Goal: Information Seeking & Learning: Learn about a topic

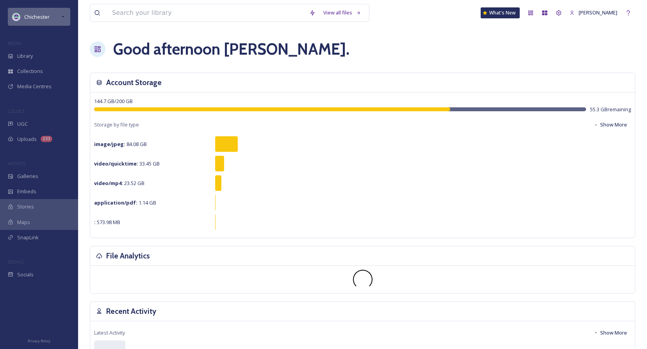
click at [59, 16] on div "Chichester" at bounding box center [39, 17] width 62 height 18
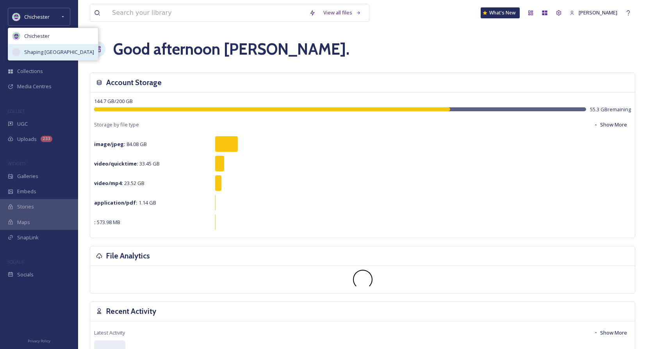
click at [53, 53] on span "Shaping [GEOGRAPHIC_DATA]" at bounding box center [59, 51] width 70 height 7
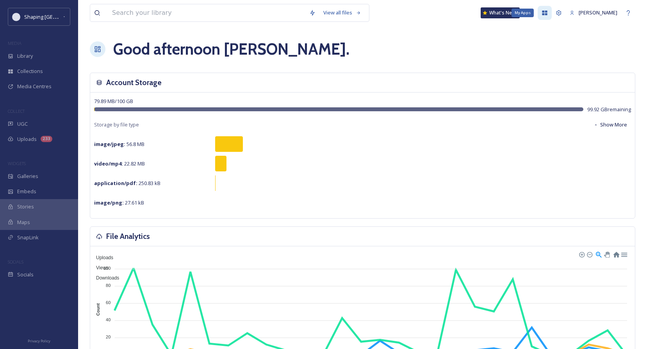
click at [548, 14] on icon at bounding box center [545, 13] width 6 height 6
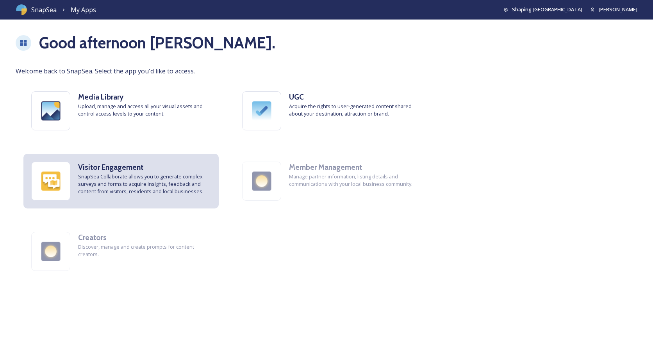
click at [99, 183] on span "SnapSea Collaborate allows you to generate complex surveys and forms to acquire…" at bounding box center [144, 184] width 133 height 23
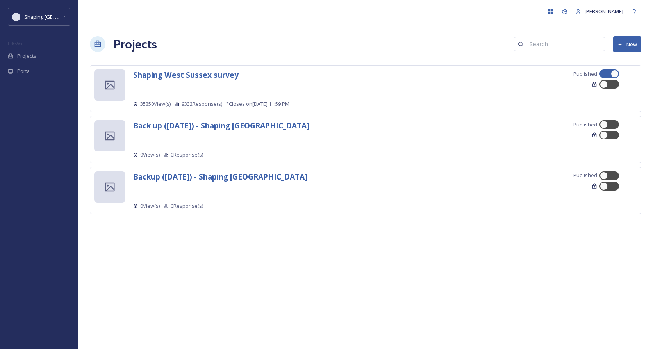
click at [204, 79] on strong "Shaping West Sussex survey" at bounding box center [185, 74] width 105 height 11
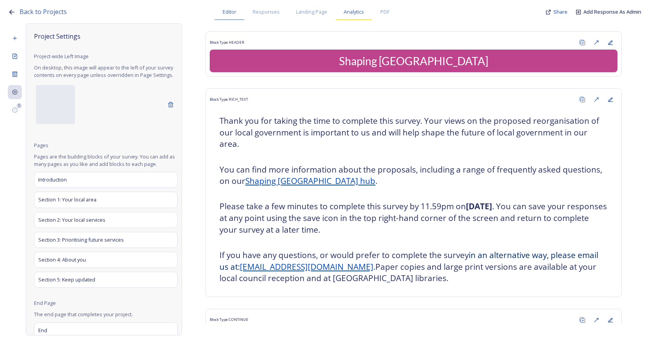
click at [355, 16] on div "Analytics" at bounding box center [353, 12] width 37 height 16
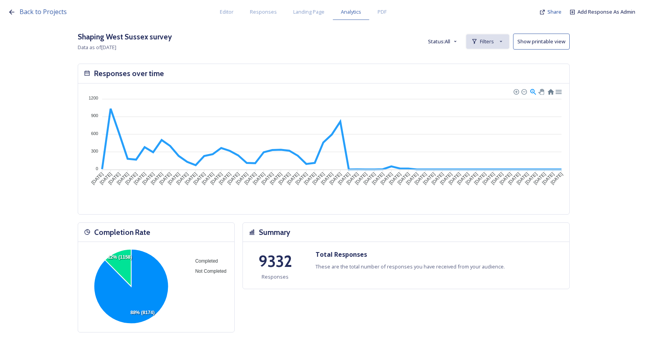
click at [498, 42] on div "Filters" at bounding box center [487, 41] width 43 height 14
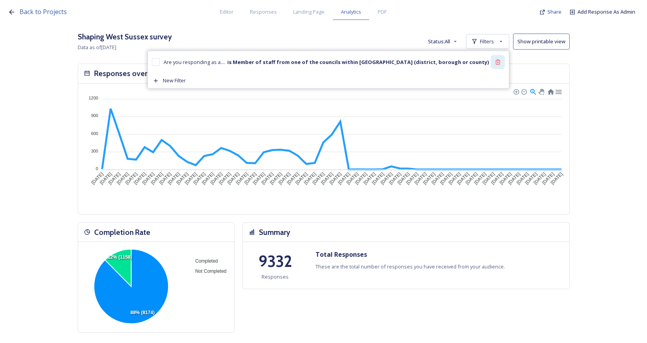
click at [501, 62] on icon at bounding box center [498, 62] width 6 height 6
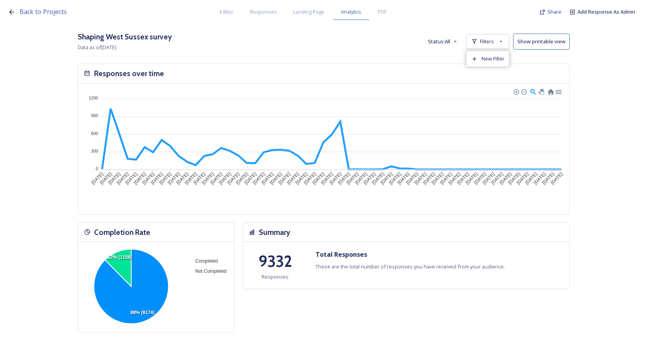
click at [496, 59] on span "New Filter" at bounding box center [492, 58] width 23 height 7
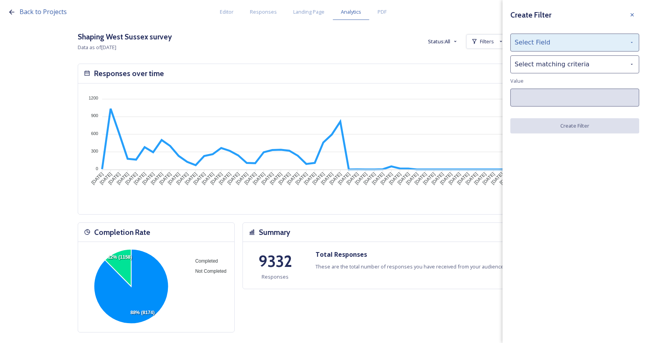
click at [546, 46] on div "Select Field" at bounding box center [574, 43] width 129 height 18
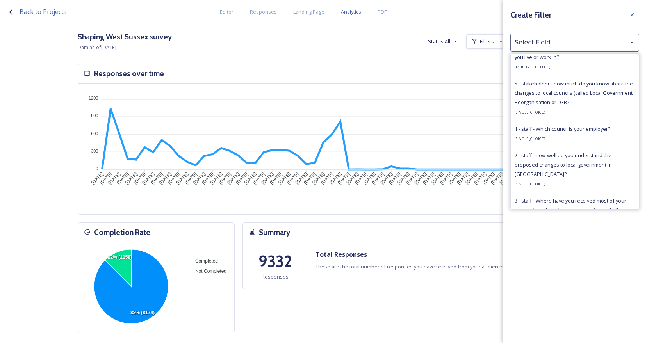
scroll to position [547, 0]
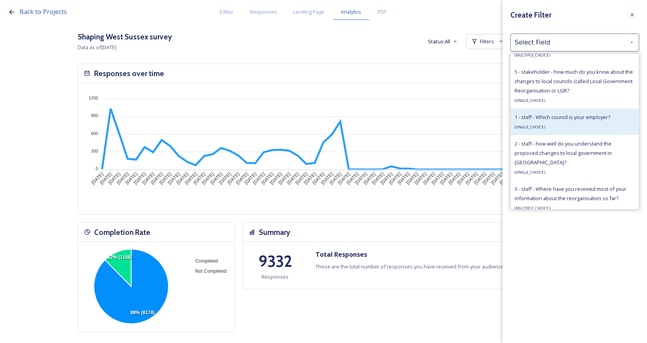
click at [570, 131] on div "1 - staff - Which council is your employer? ( SINGLE_CHOICE )" at bounding box center [563, 121] width 96 height 19
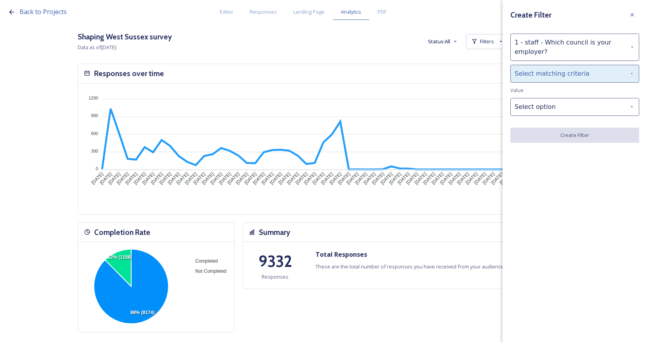
click at [558, 71] on div "Select matching criteria" at bounding box center [574, 74] width 129 height 18
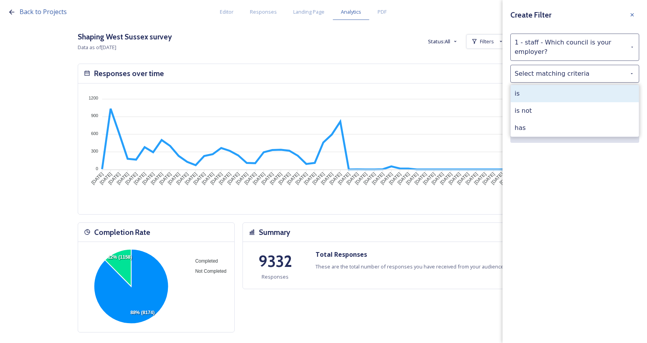
click at [558, 96] on div "is" at bounding box center [575, 93] width 128 height 17
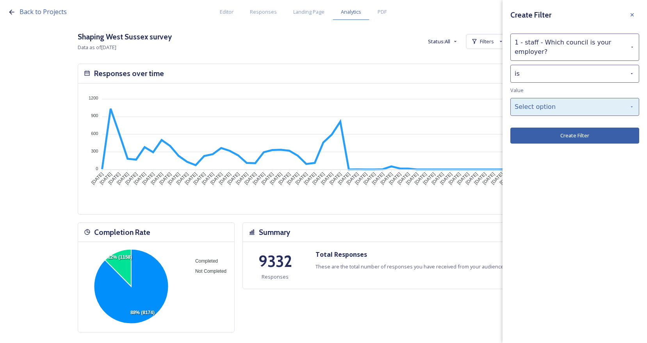
click at [559, 107] on div "Select option" at bounding box center [574, 107] width 129 height 18
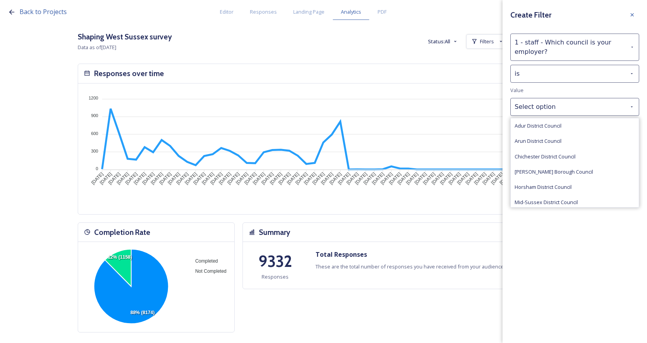
click at [560, 155] on span "Chichester District Council" at bounding box center [545, 156] width 61 height 7
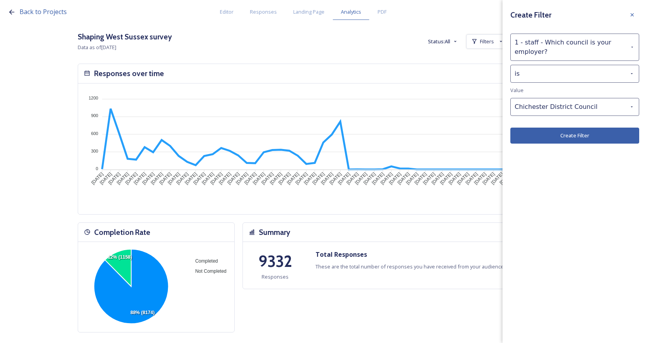
click at [564, 138] on button "Create Filter" at bounding box center [574, 136] width 129 height 16
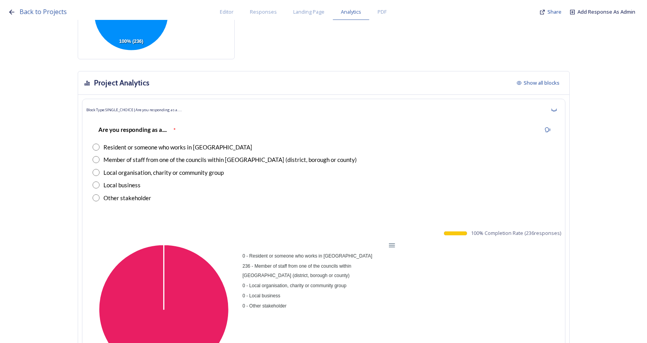
scroll to position [312, 0]
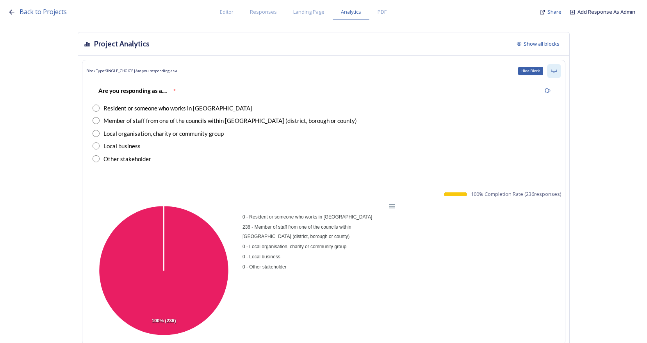
click at [556, 70] on icon at bounding box center [553, 71] width 5 height 3
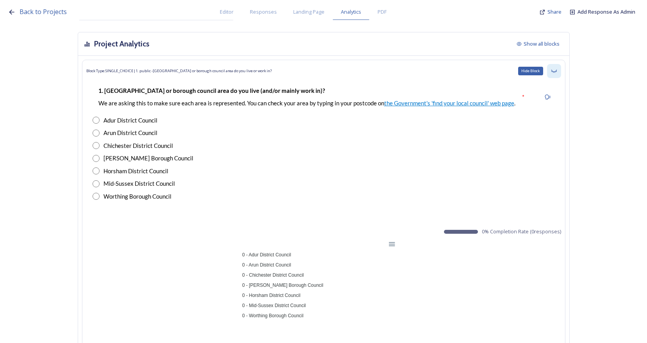
click at [557, 71] on icon at bounding box center [554, 71] width 6 height 6
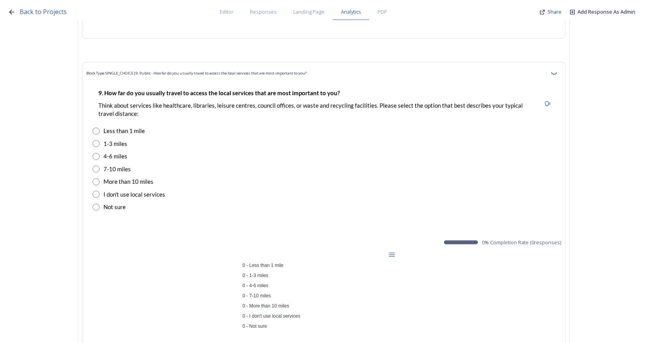
scroll to position [6403, 0]
click at [561, 77] on div "Hide Block" at bounding box center [554, 74] width 14 height 14
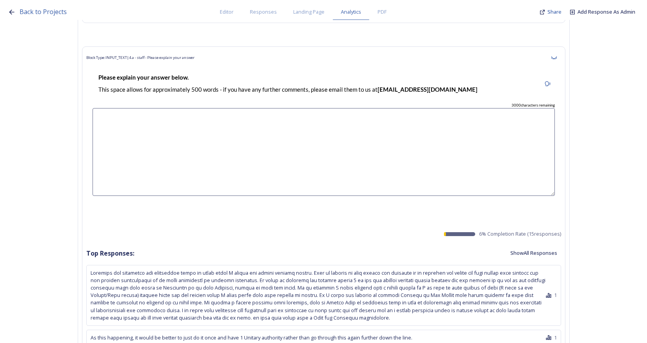
scroll to position [16633, 0]
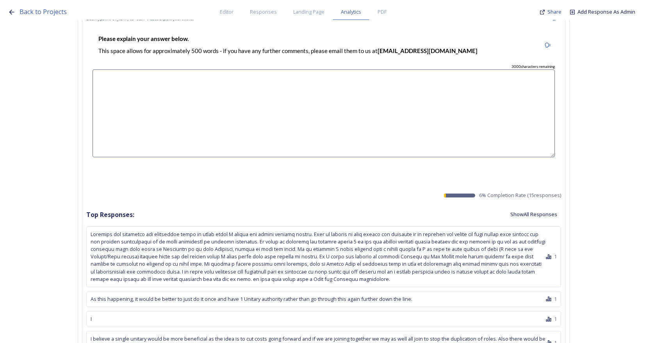
click at [541, 207] on button "Show All Responses" at bounding box center [533, 214] width 55 height 15
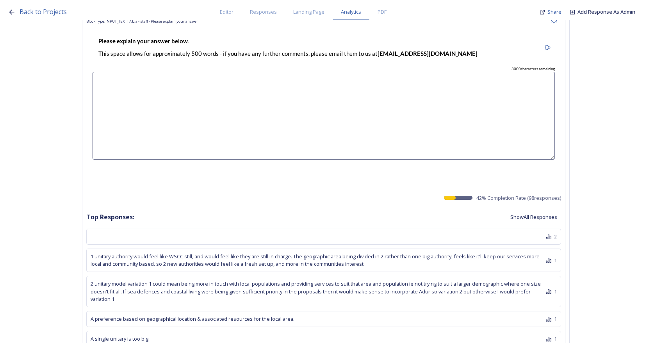
scroll to position [17648, 0]
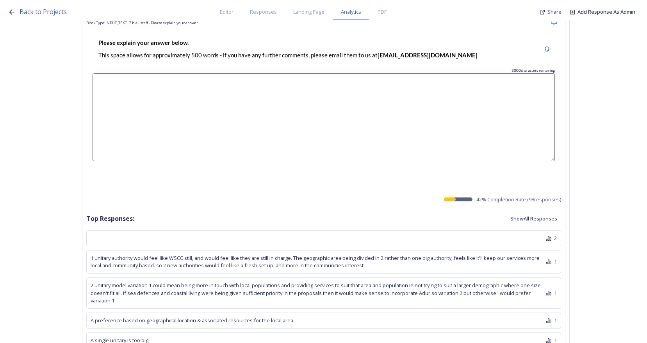
click at [545, 211] on button "Show All Responses" at bounding box center [533, 218] width 55 height 15
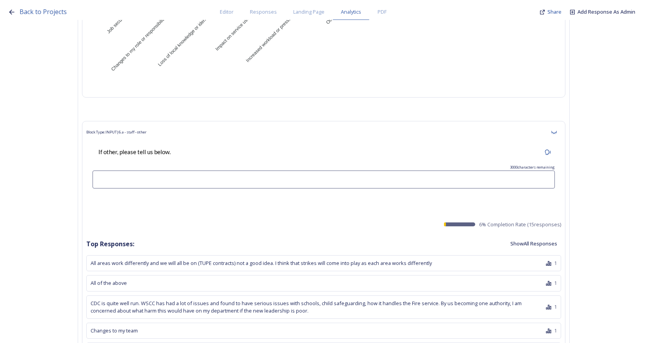
scroll to position [21670, 0]
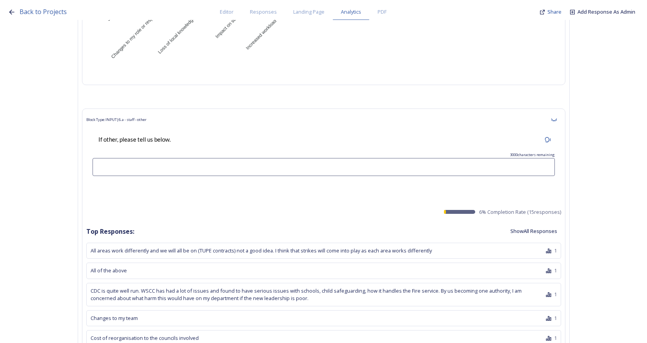
click at [531, 224] on button "Show All Responses" at bounding box center [533, 231] width 55 height 15
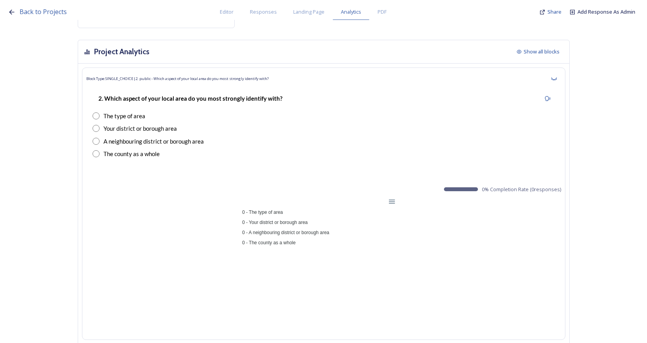
scroll to position [312, 0]
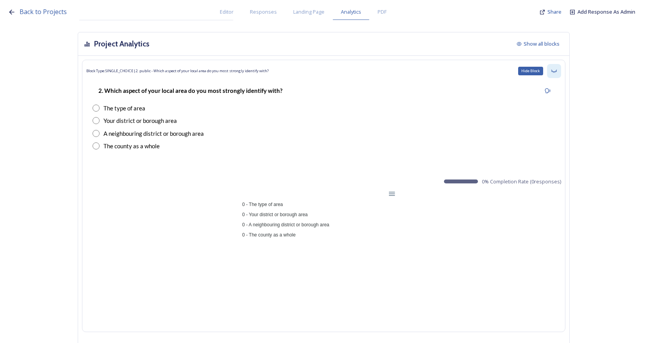
click at [555, 68] on icon at bounding box center [554, 71] width 6 height 6
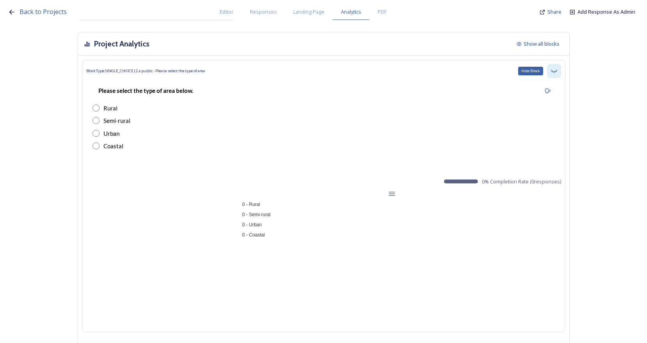
click at [555, 71] on icon at bounding box center [554, 71] width 6 height 6
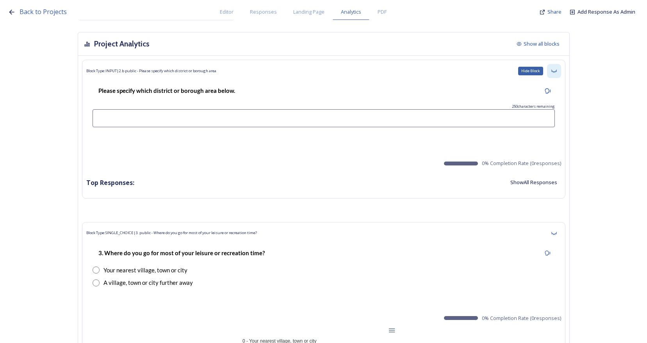
click at [556, 74] on icon at bounding box center [554, 71] width 6 height 6
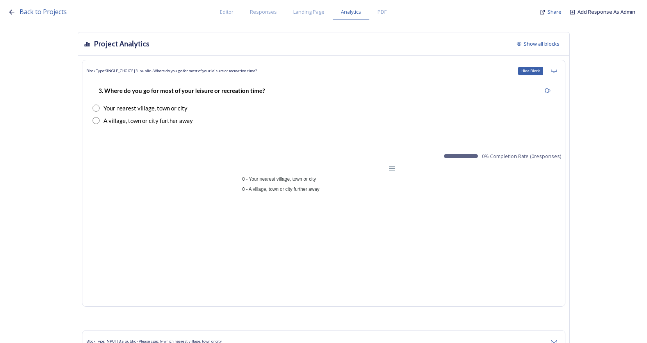
click at [556, 74] on icon at bounding box center [554, 71] width 6 height 6
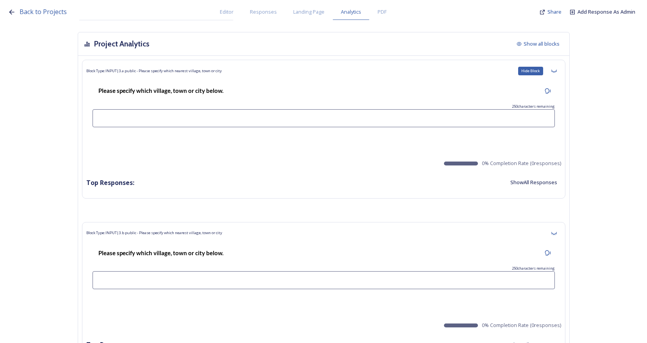
click at [556, 74] on icon at bounding box center [554, 71] width 6 height 6
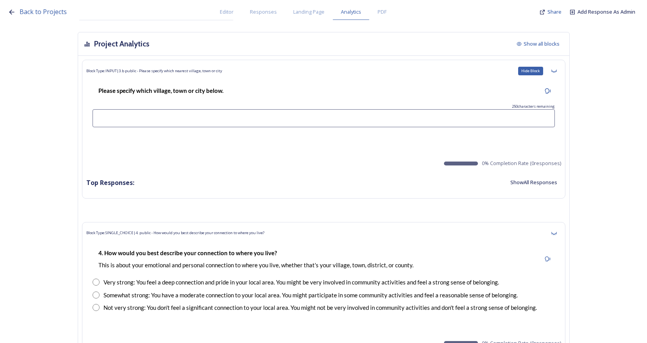
click at [556, 74] on icon at bounding box center [554, 71] width 6 height 6
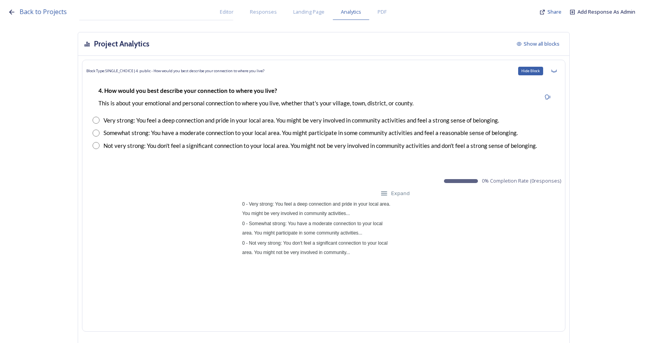
click at [556, 74] on icon at bounding box center [554, 71] width 6 height 6
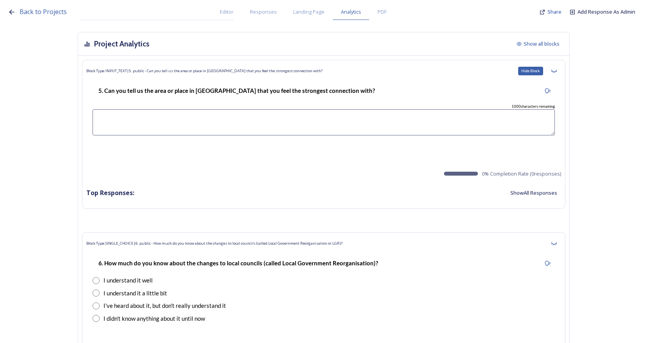
click at [556, 74] on icon at bounding box center [554, 71] width 6 height 6
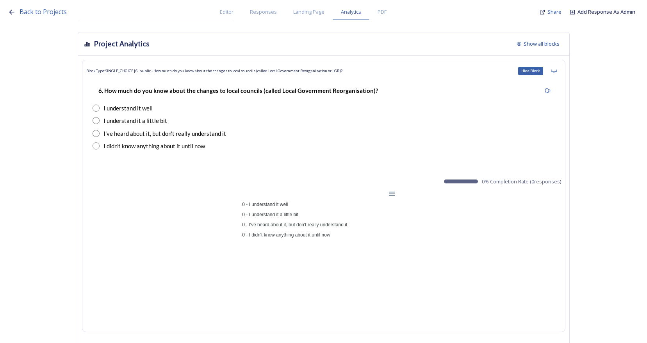
click at [556, 74] on icon at bounding box center [554, 71] width 6 height 6
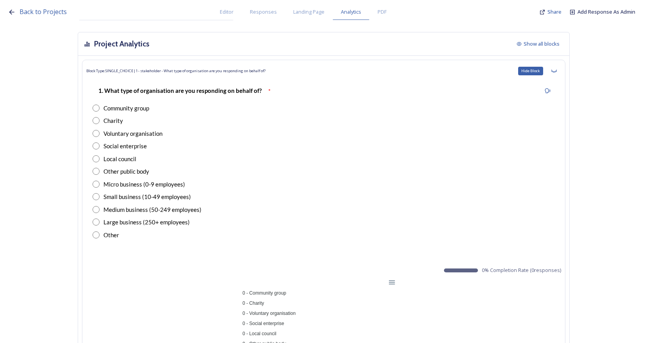
click at [556, 74] on icon at bounding box center [554, 71] width 6 height 6
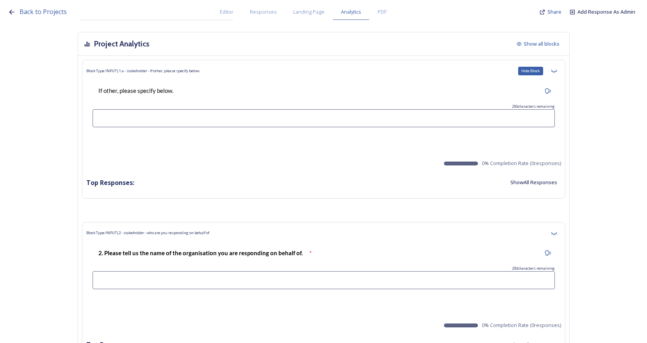
click at [556, 74] on icon at bounding box center [554, 71] width 6 height 6
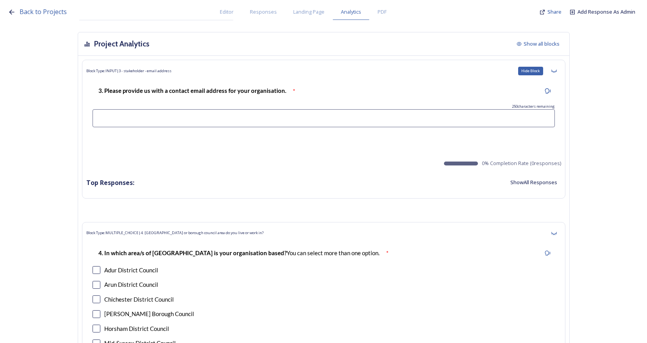
click at [556, 74] on icon at bounding box center [554, 71] width 6 height 6
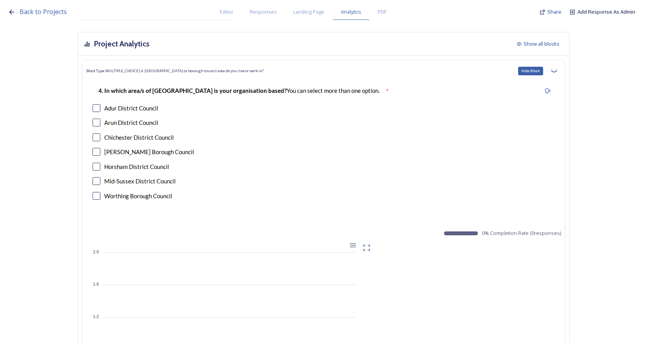
click at [556, 74] on icon at bounding box center [554, 71] width 6 height 6
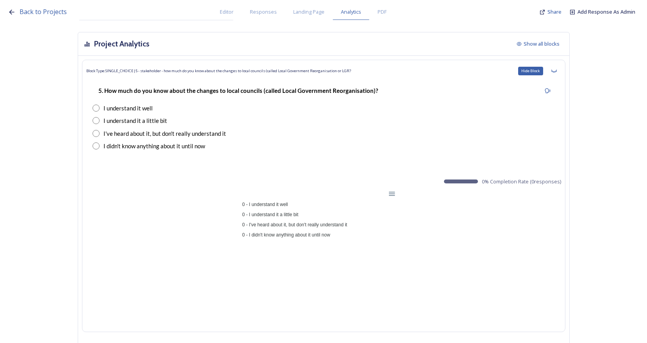
click at [556, 74] on icon at bounding box center [554, 71] width 6 height 6
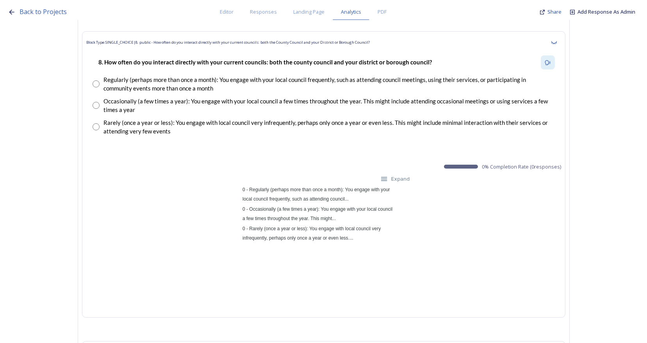
scroll to position [2382, 0]
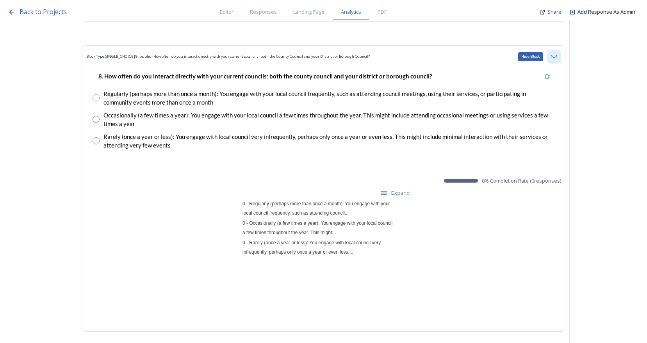
click at [559, 62] on div "Hide Block" at bounding box center [554, 57] width 14 height 14
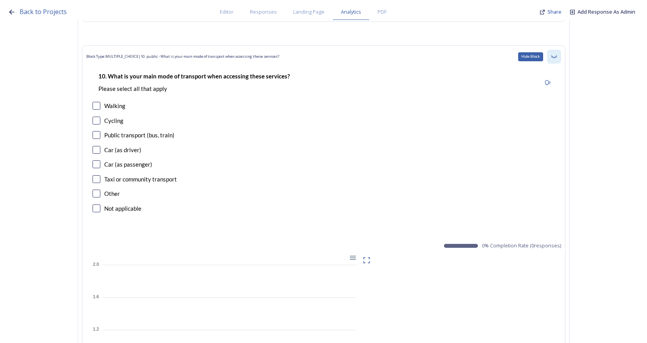
click at [558, 61] on div "Hide Block" at bounding box center [554, 57] width 14 height 14
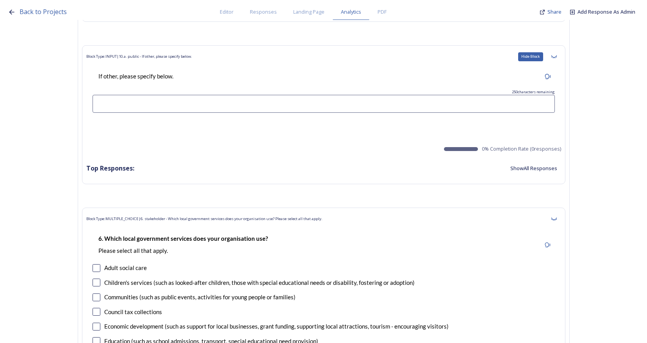
click at [558, 61] on div "Hide Block" at bounding box center [554, 57] width 14 height 14
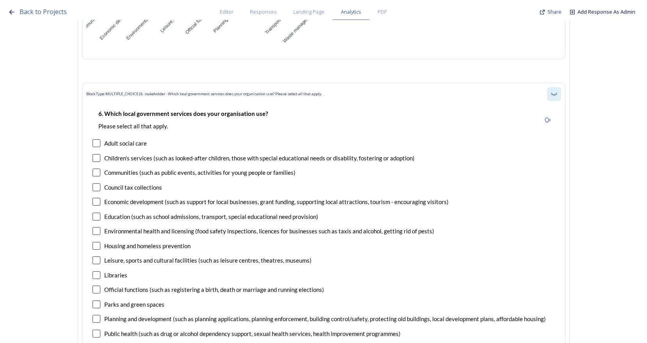
scroll to position [2343, 0]
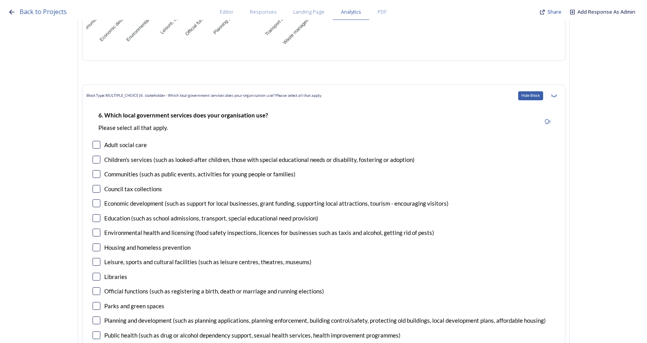
click at [555, 95] on icon at bounding box center [554, 96] width 6 height 6
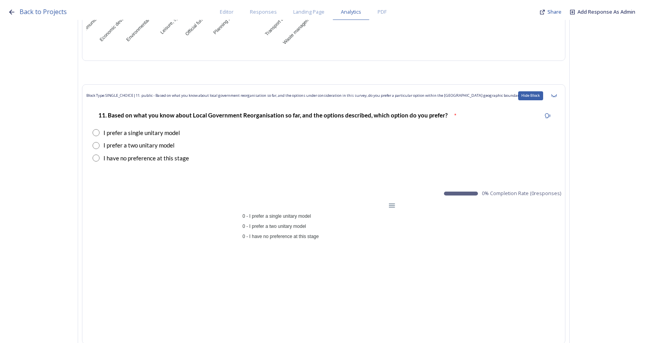
click at [557, 98] on icon at bounding box center [554, 96] width 6 height 6
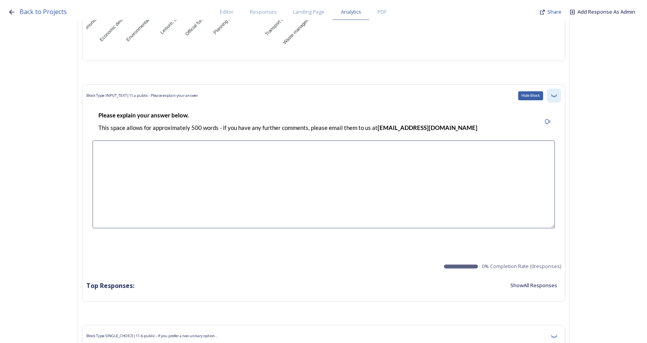
click at [557, 98] on icon at bounding box center [554, 96] width 6 height 6
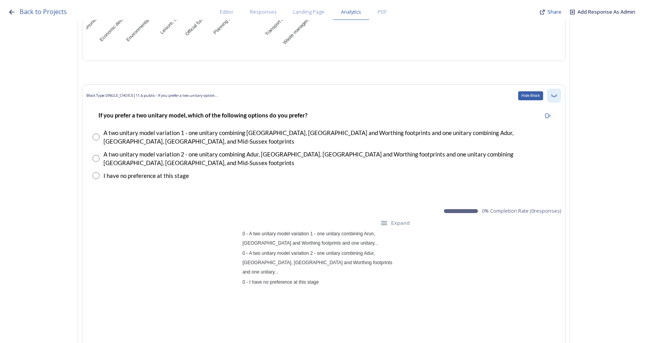
click at [557, 97] on icon at bounding box center [554, 96] width 6 height 6
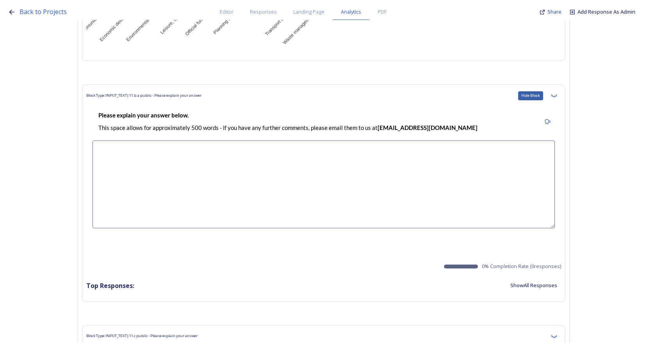
click at [557, 97] on icon at bounding box center [554, 96] width 6 height 6
click at [557, 96] on icon at bounding box center [554, 96] width 6 height 6
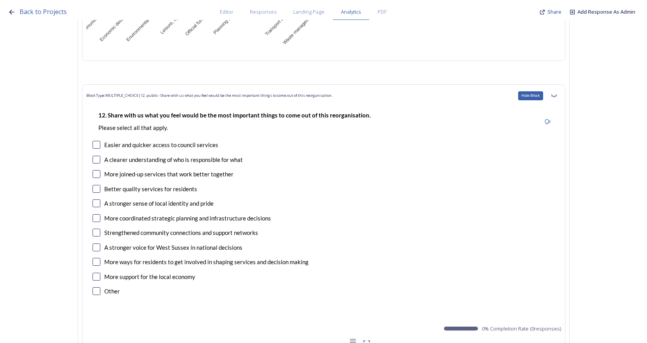
click at [557, 96] on icon at bounding box center [554, 96] width 6 height 6
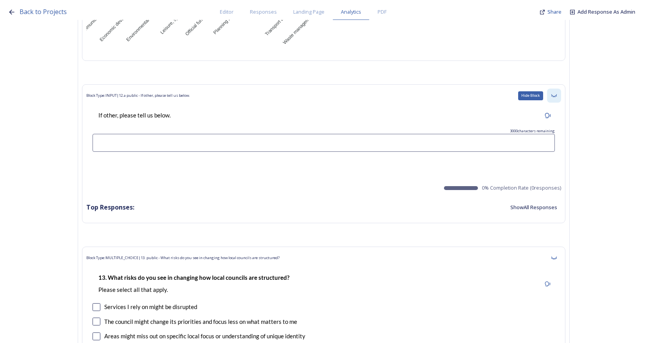
click at [556, 96] on icon at bounding box center [553, 95] width 5 height 3
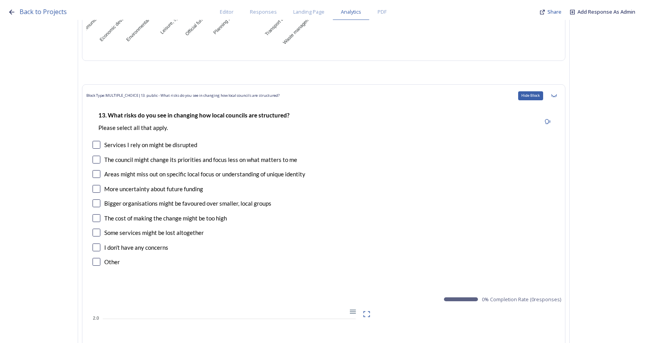
click at [556, 96] on icon at bounding box center [553, 95] width 5 height 3
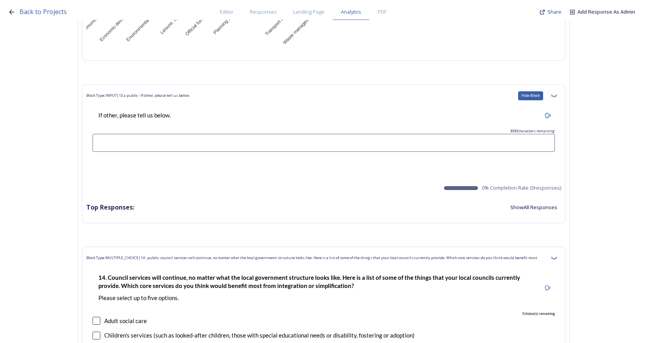
click at [556, 96] on icon at bounding box center [553, 95] width 5 height 3
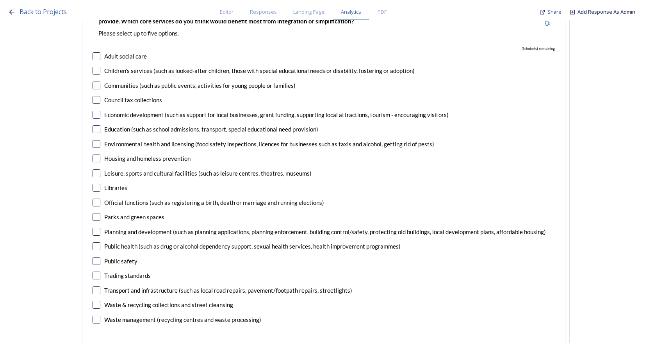
scroll to position [2382, 0]
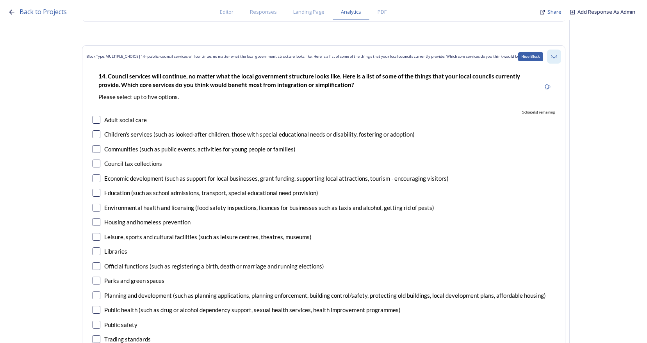
click at [559, 61] on div "Hide Block" at bounding box center [554, 57] width 14 height 14
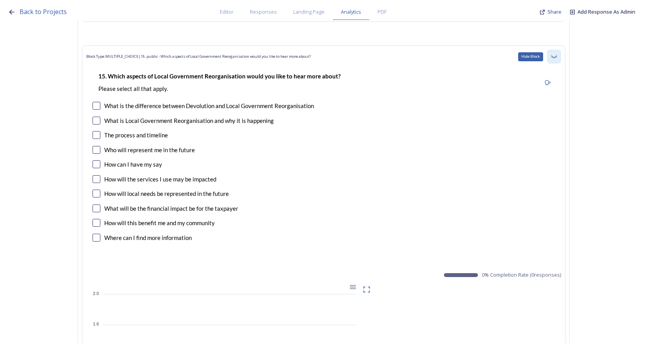
click at [559, 60] on div "Hide Block" at bounding box center [554, 57] width 14 height 14
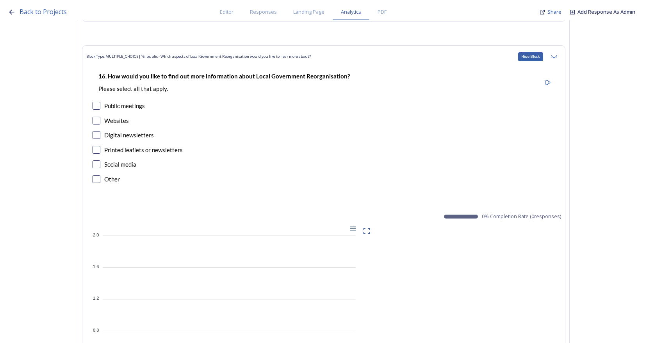
click at [559, 60] on div "Hide Block" at bounding box center [554, 57] width 14 height 14
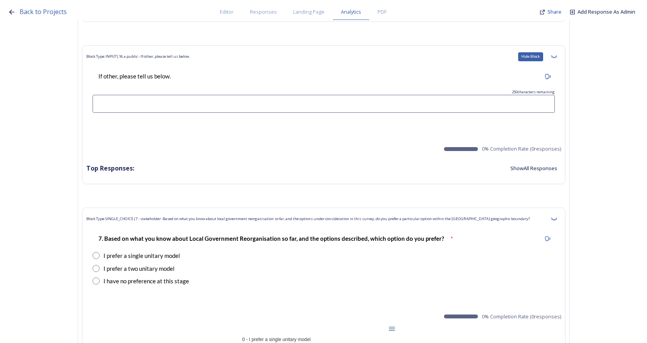
click at [559, 60] on div "Hide Block" at bounding box center [554, 57] width 14 height 14
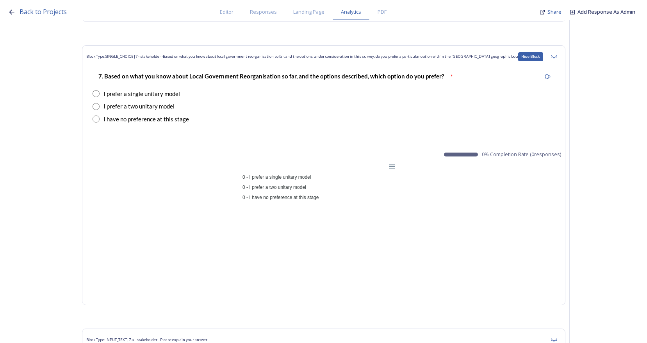
click at [559, 60] on div "Hide Block" at bounding box center [554, 57] width 14 height 14
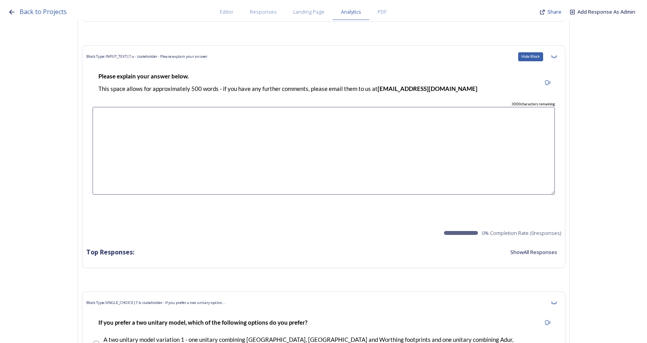
click at [559, 60] on div "Hide Block" at bounding box center [554, 57] width 14 height 14
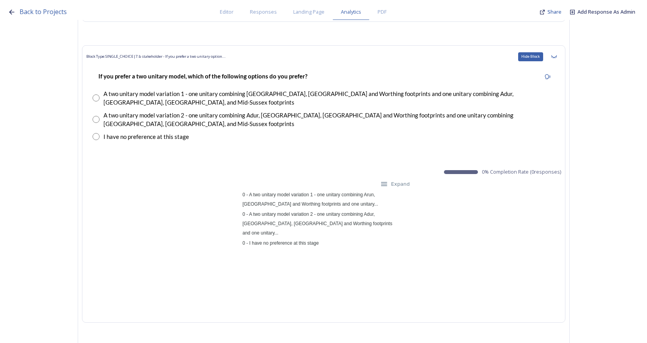
click at [559, 60] on div "Hide Block" at bounding box center [554, 57] width 14 height 14
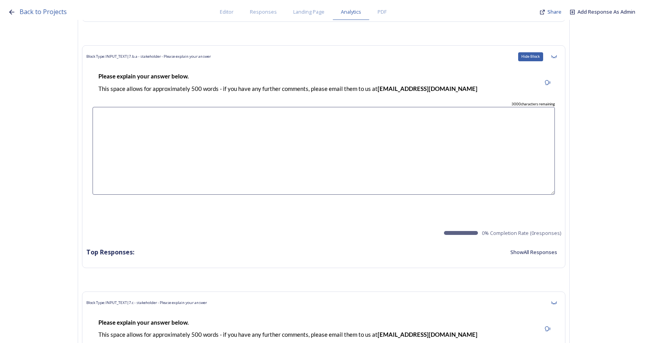
click at [559, 60] on div "Hide Block" at bounding box center [554, 57] width 14 height 14
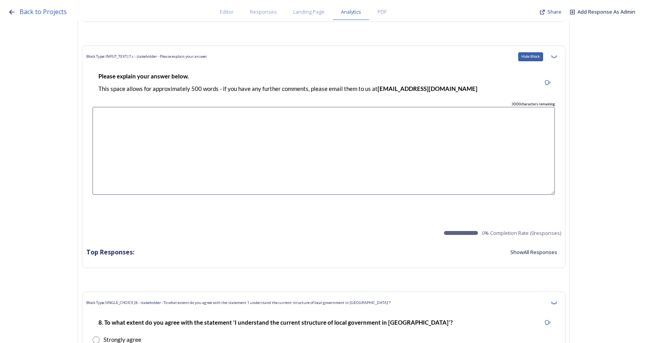
click at [559, 60] on div "Hide Block" at bounding box center [554, 57] width 14 height 14
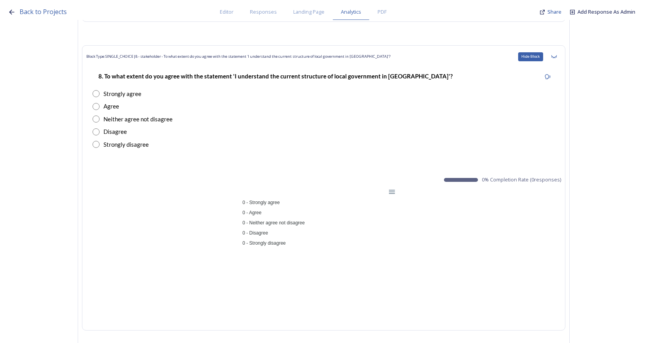
click at [559, 60] on div "Hide Block" at bounding box center [554, 57] width 14 height 14
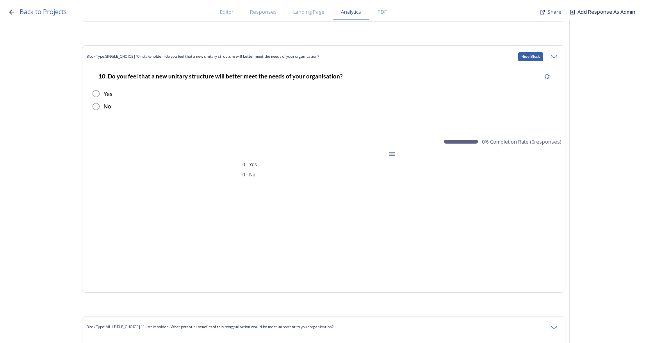
click at [559, 60] on div "Hide Block" at bounding box center [554, 57] width 14 height 14
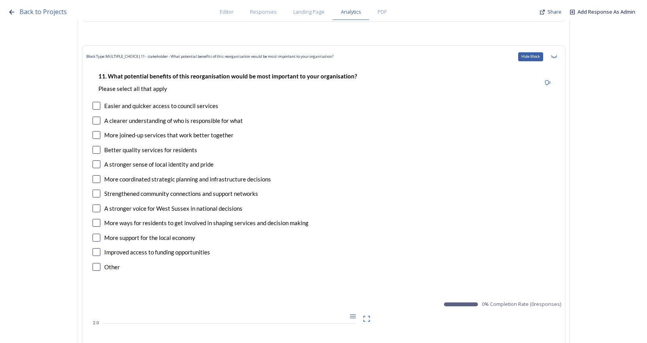
click at [559, 60] on div "Hide Block" at bounding box center [554, 57] width 14 height 14
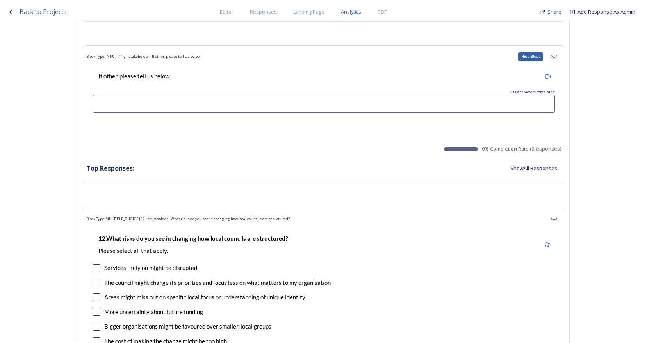
click at [559, 60] on div "Hide Block" at bounding box center [554, 57] width 14 height 14
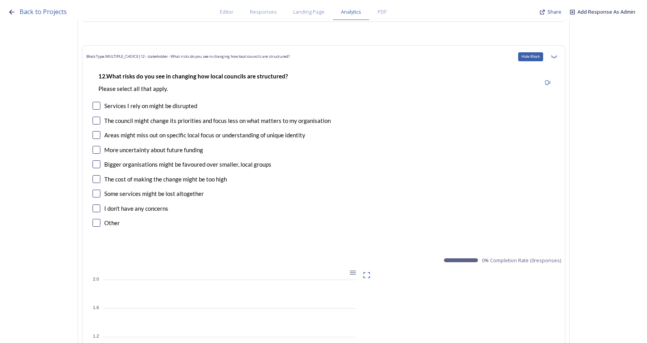
click at [559, 60] on div "Hide Block" at bounding box center [554, 57] width 14 height 14
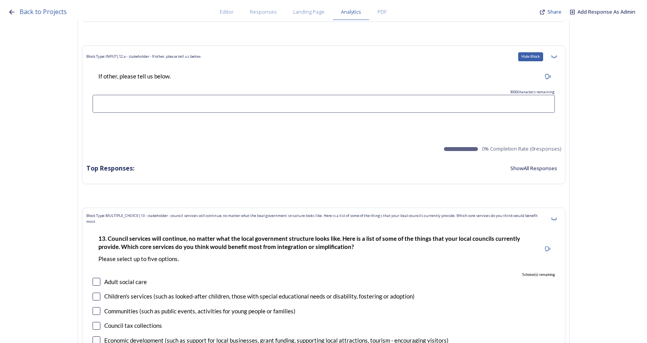
click at [559, 60] on div "Hide Block" at bounding box center [554, 57] width 14 height 14
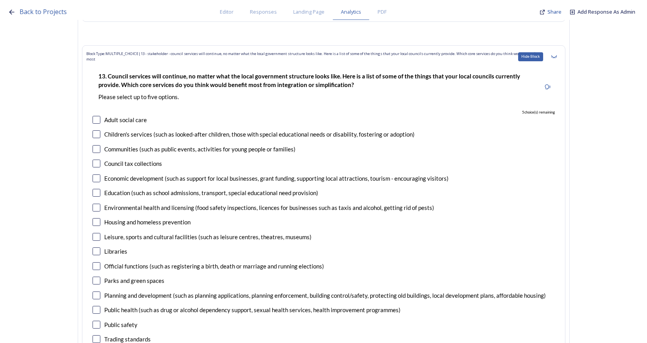
click at [559, 60] on div "Hide Block" at bounding box center [554, 57] width 14 height 14
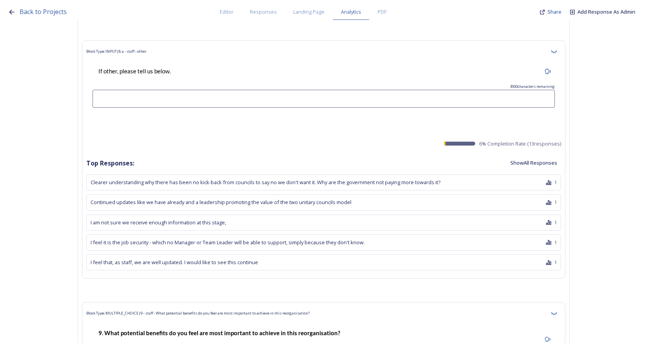
scroll to position [9058, 0]
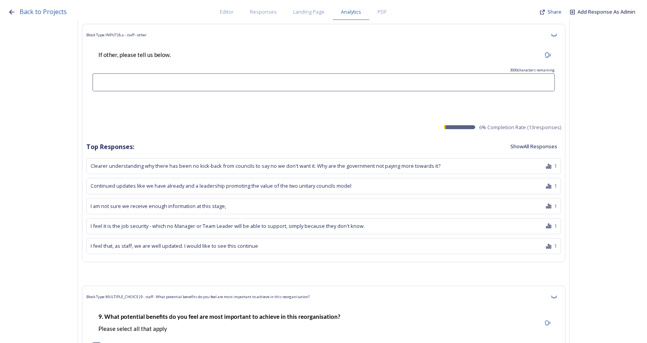
click at [531, 139] on button "Show All Responses" at bounding box center [533, 146] width 55 height 15
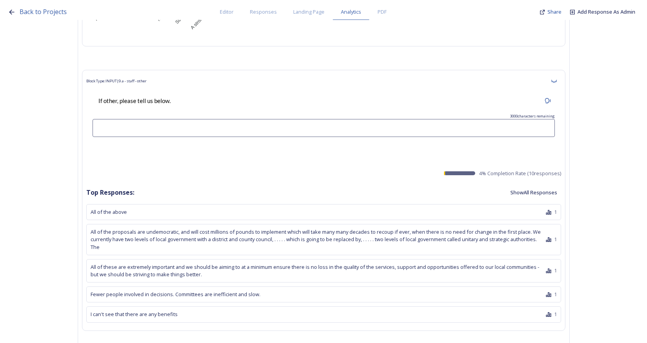
scroll to position [9995, 0]
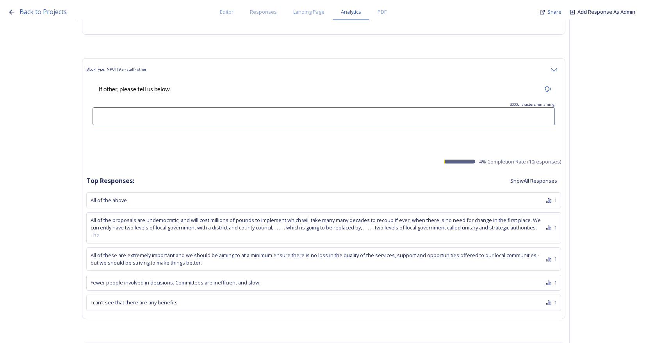
click at [547, 173] on button "Show All Responses" at bounding box center [533, 180] width 55 height 15
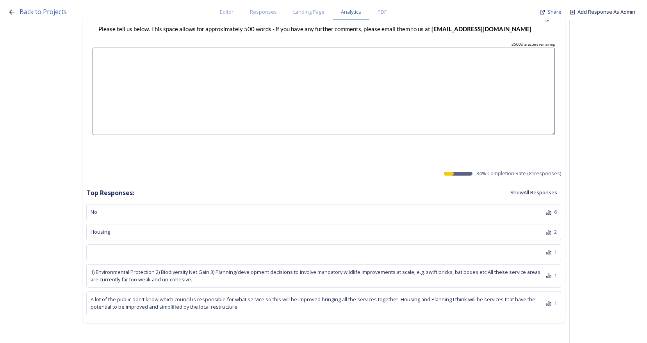
scroll to position [10425, 0]
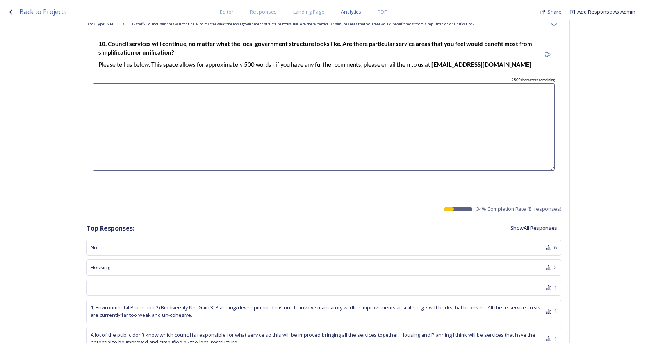
click at [552, 221] on button "Show All Responses" at bounding box center [533, 228] width 55 height 15
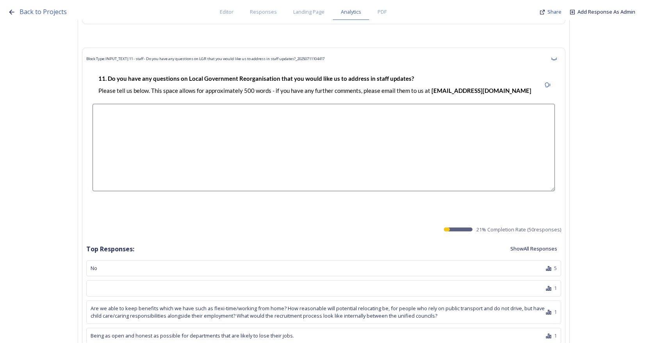
scroll to position [12650, 0]
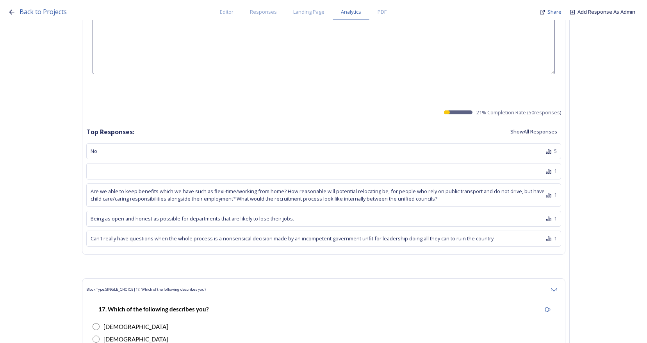
click at [534, 124] on button "Show All Responses" at bounding box center [533, 131] width 55 height 15
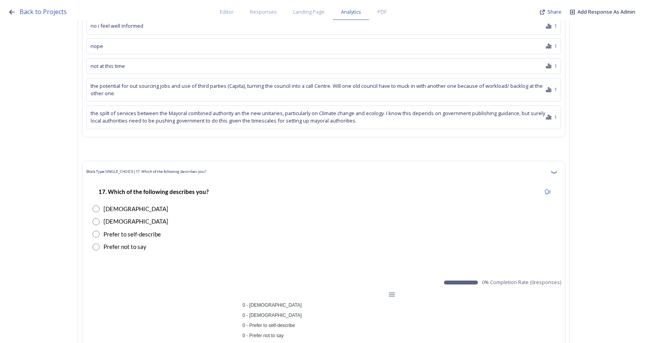
scroll to position [13744, 0]
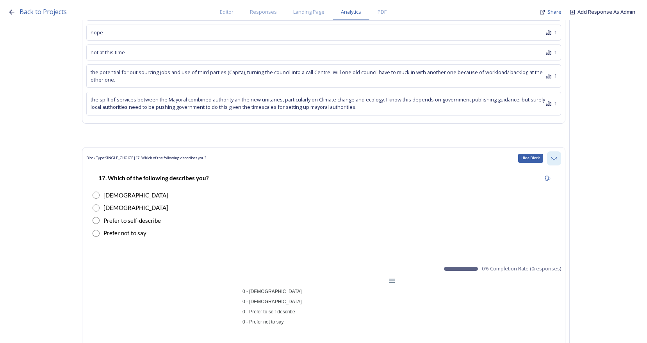
click at [557, 155] on icon at bounding box center [554, 158] width 6 height 6
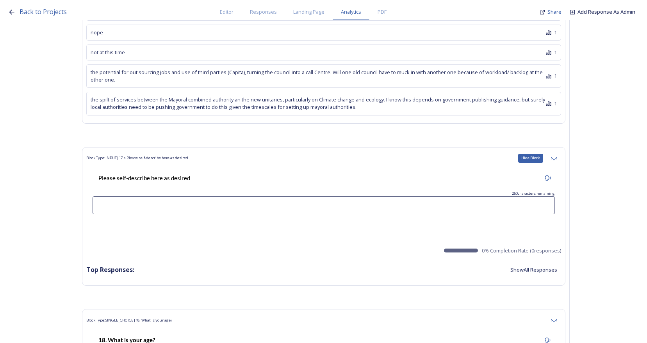
click at [557, 155] on icon at bounding box center [554, 158] width 6 height 6
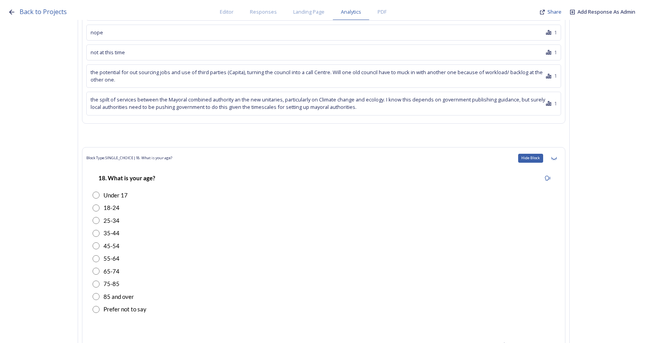
click at [557, 155] on icon at bounding box center [554, 158] width 6 height 6
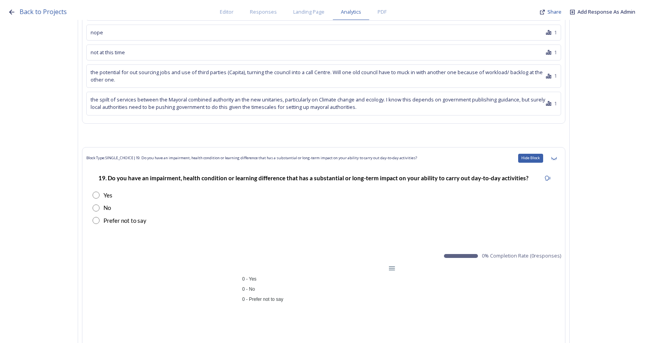
click at [557, 155] on icon at bounding box center [554, 158] width 6 height 6
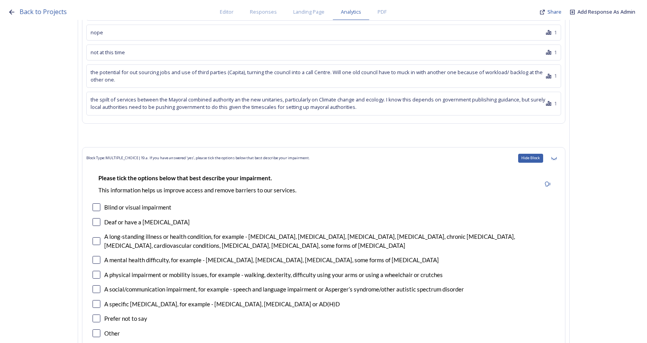
click at [557, 155] on icon at bounding box center [554, 158] width 6 height 6
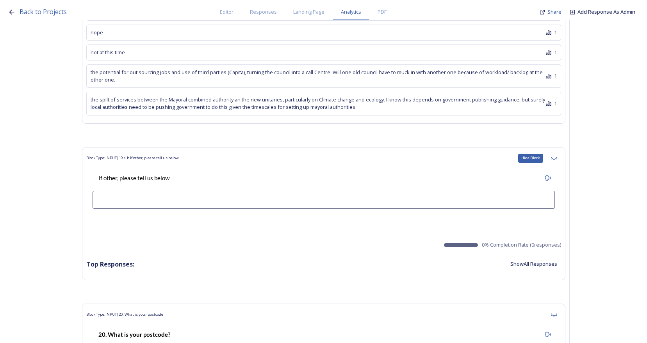
click at [557, 155] on icon at bounding box center [554, 158] width 6 height 6
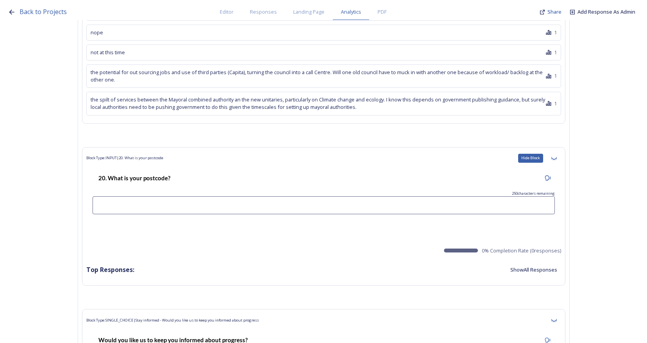
click at [557, 155] on icon at bounding box center [554, 158] width 6 height 6
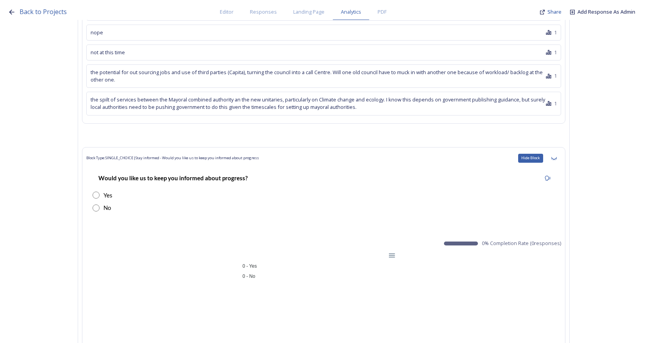
click at [557, 155] on icon at bounding box center [554, 158] width 6 height 6
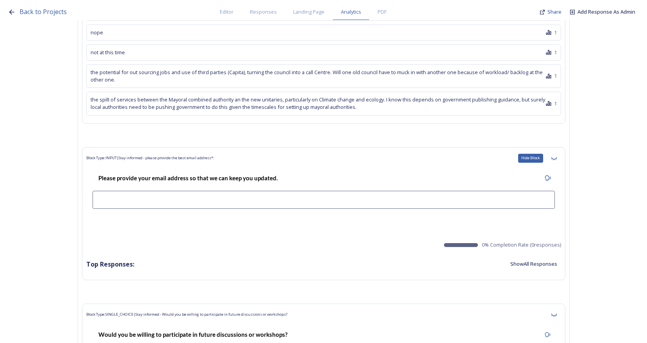
click at [557, 155] on icon at bounding box center [554, 158] width 6 height 6
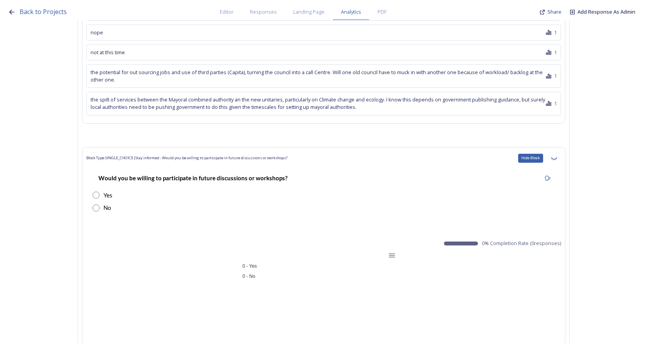
click at [557, 155] on icon at bounding box center [554, 158] width 6 height 6
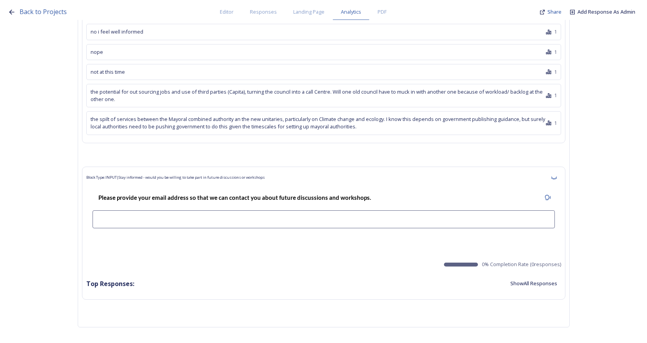
scroll to position [13624, 0]
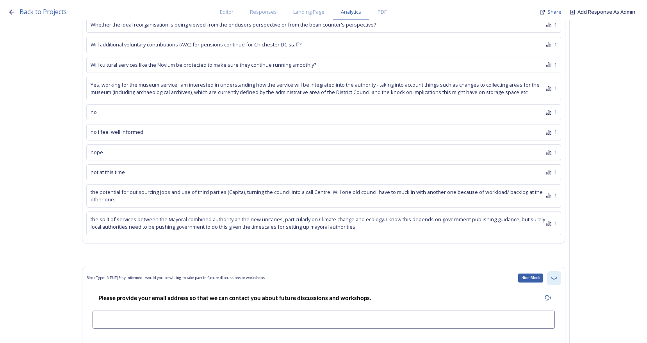
click at [558, 271] on div "Hide Block" at bounding box center [554, 278] width 14 height 14
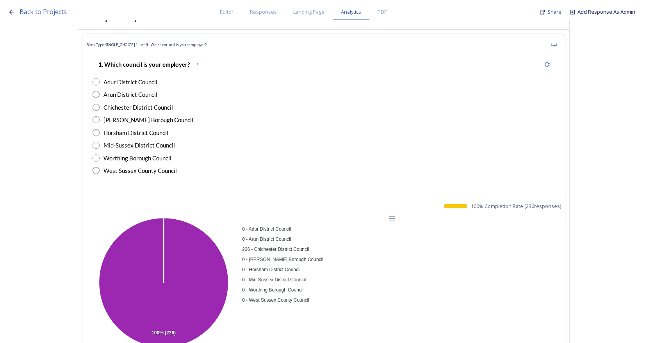
scroll to position [0, 0]
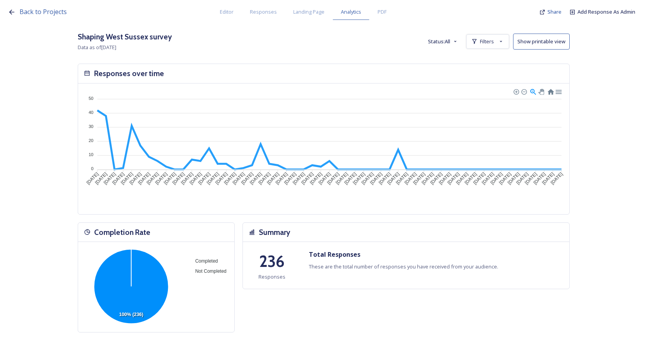
click at [539, 42] on button "Show printable view" at bounding box center [541, 42] width 57 height 16
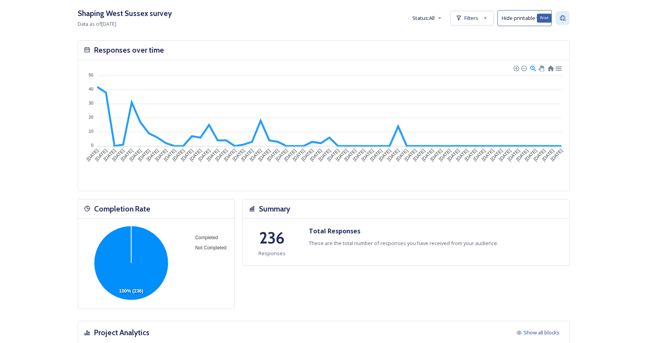
click at [566, 19] on icon at bounding box center [563, 18] width 6 height 6
